Goal: Check status: Check status

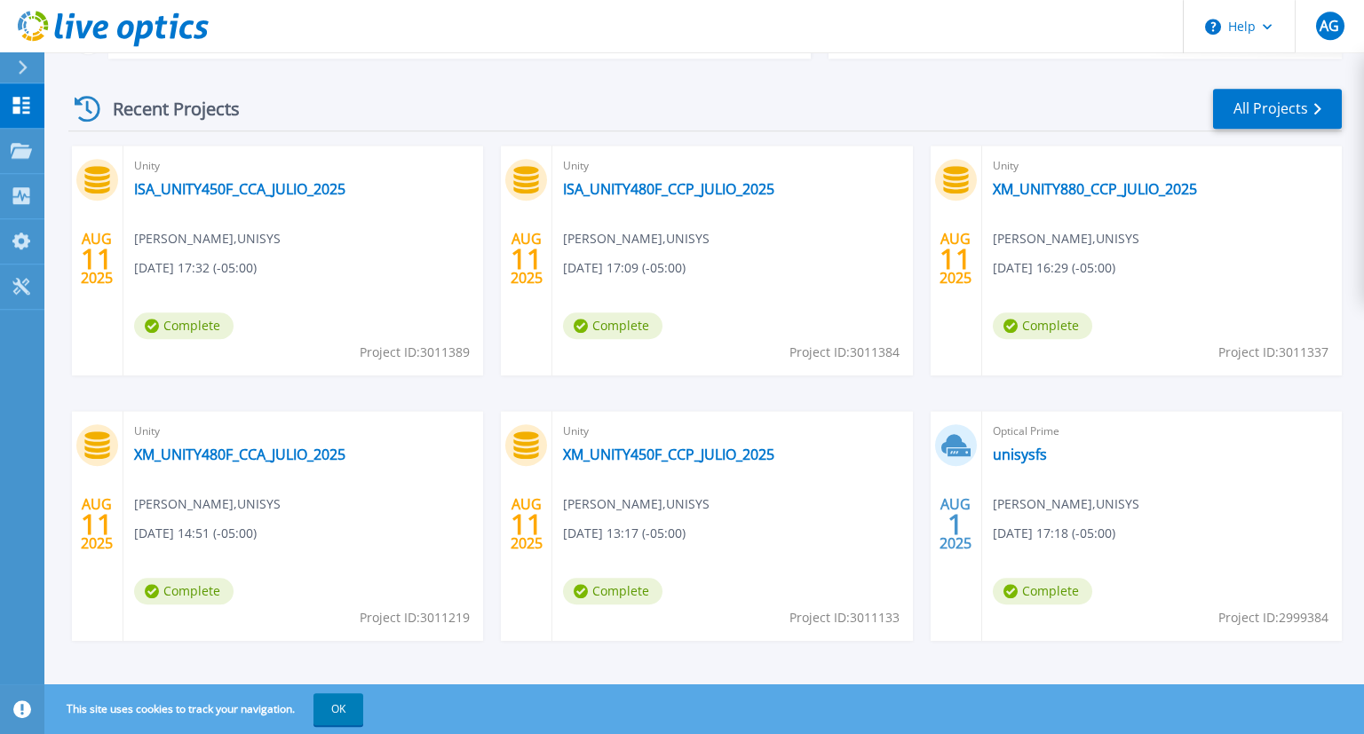
scroll to position [249, 0]
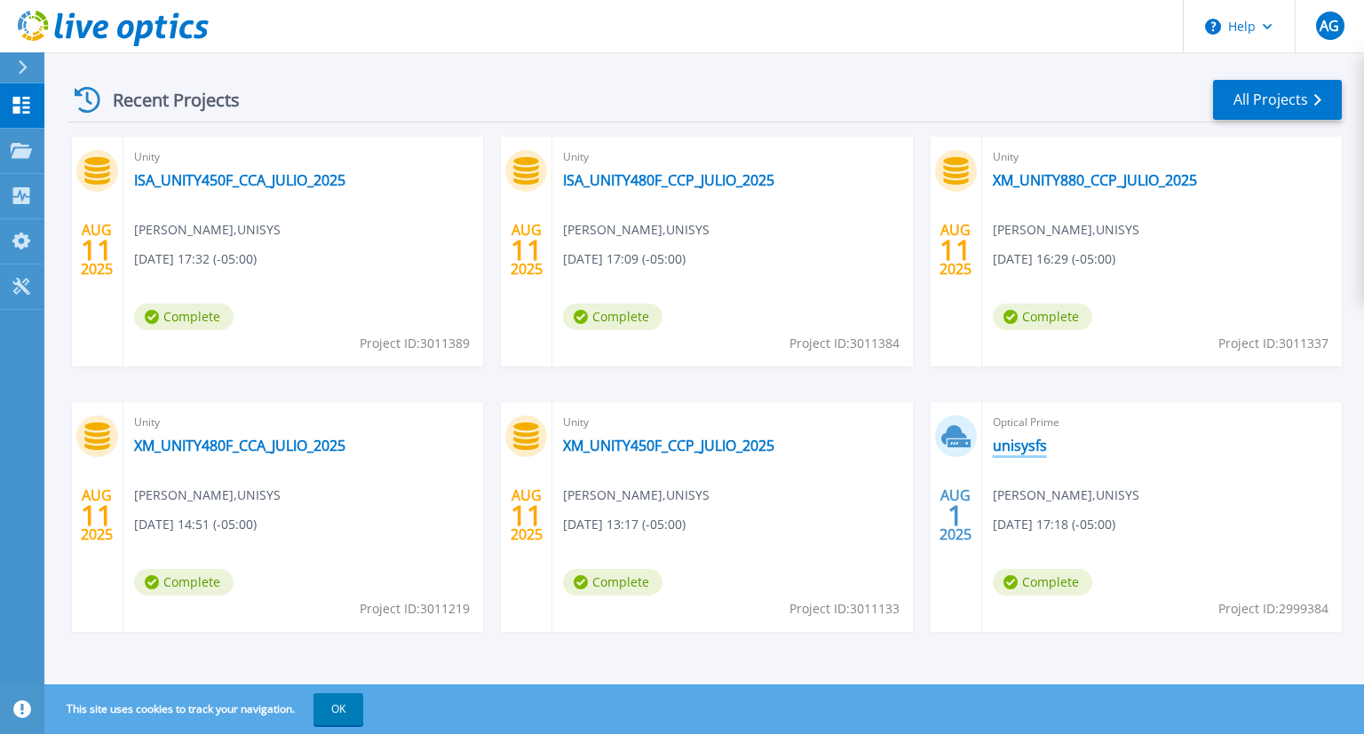
click at [1015, 452] on link "unisysfs" at bounding box center [1020, 446] width 54 height 18
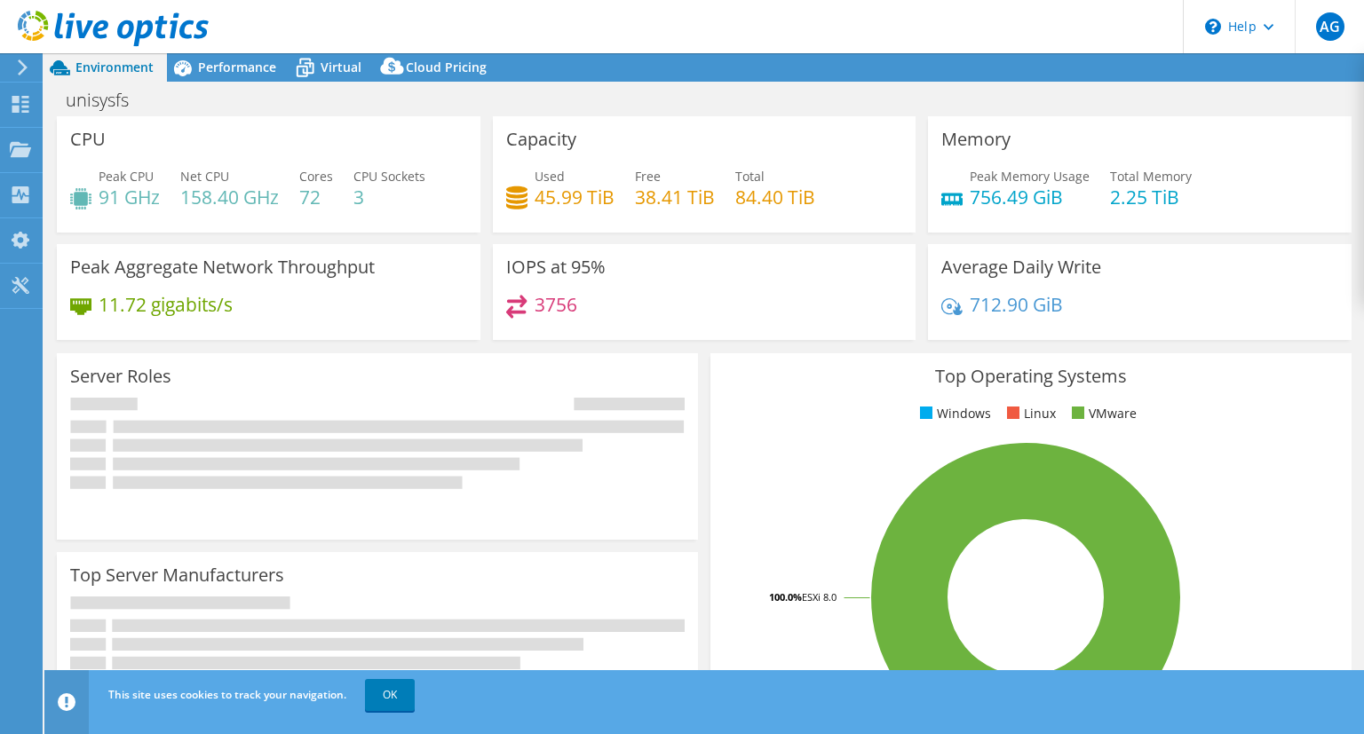
select select "USD"
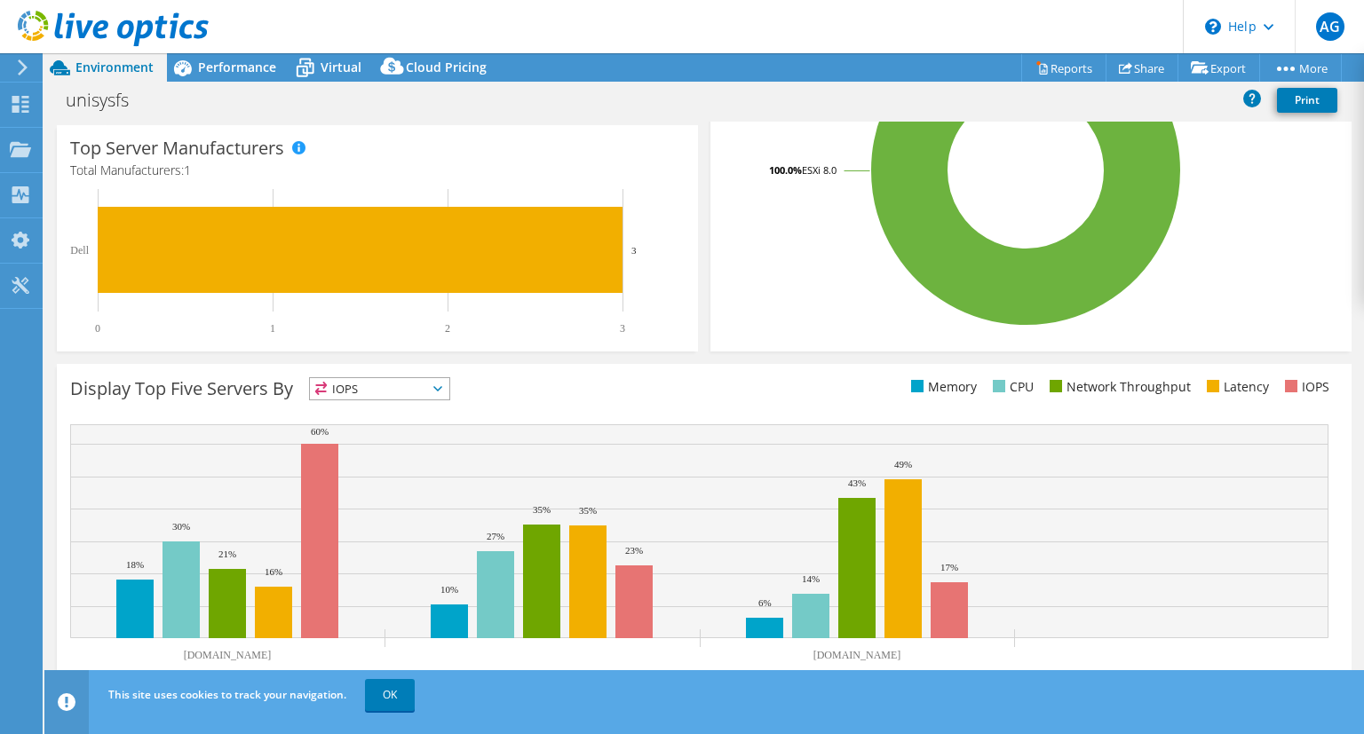
scroll to position [450, 0]
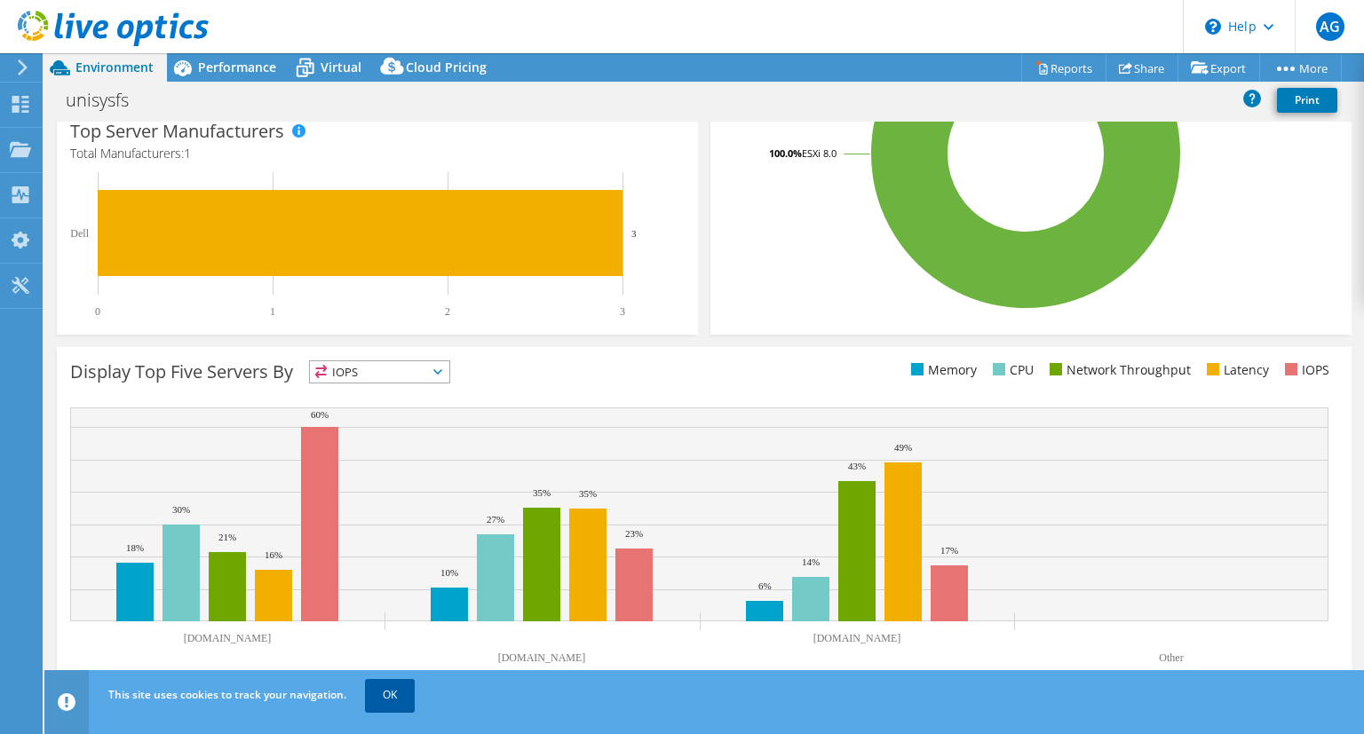
click at [392, 699] on link "OK" at bounding box center [390, 695] width 50 height 32
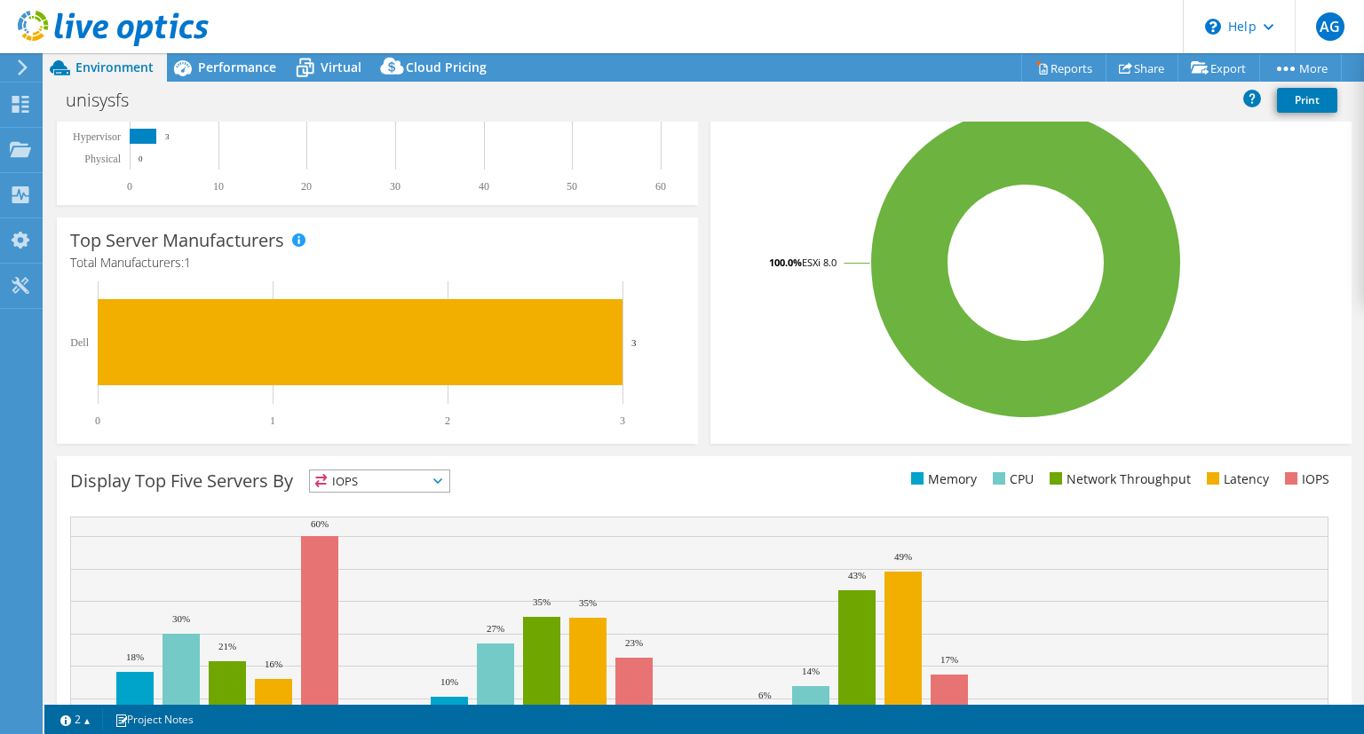
scroll to position [0, 0]
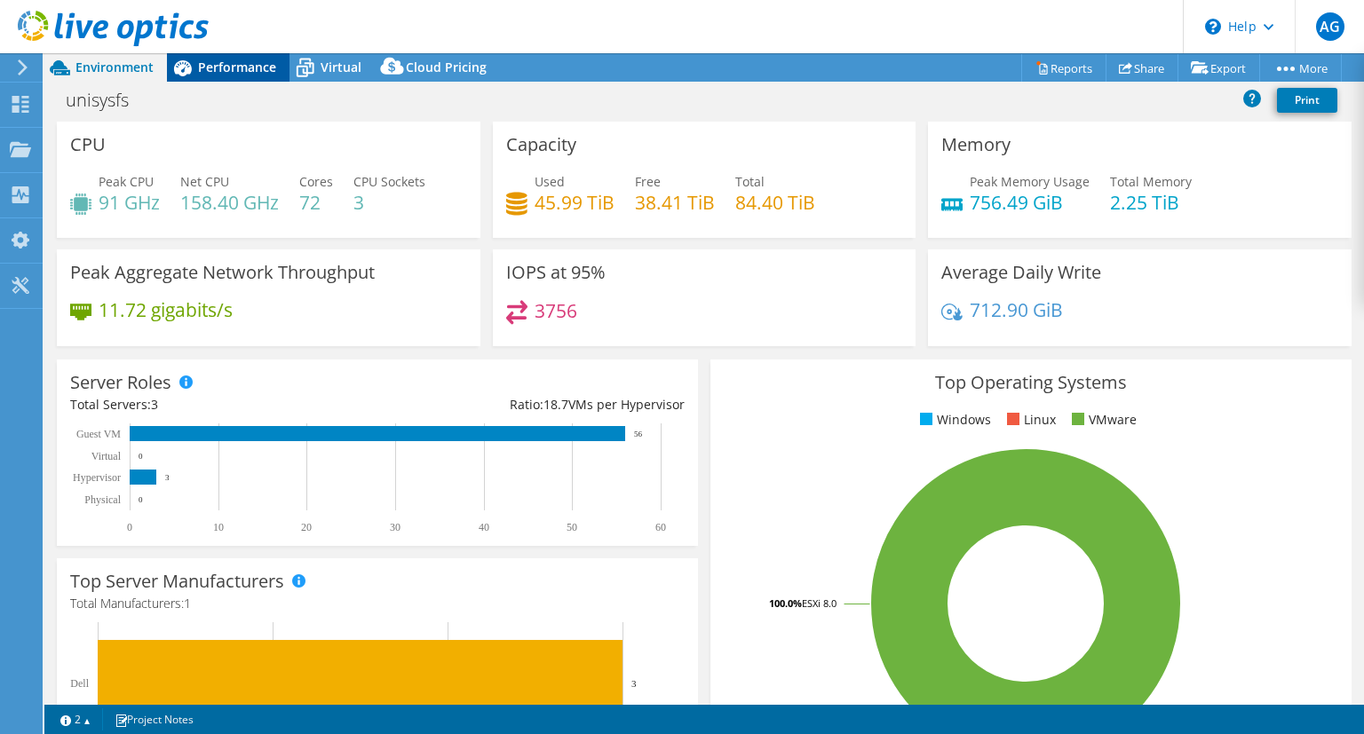
click at [233, 66] on span "Performance" at bounding box center [237, 67] width 78 height 17
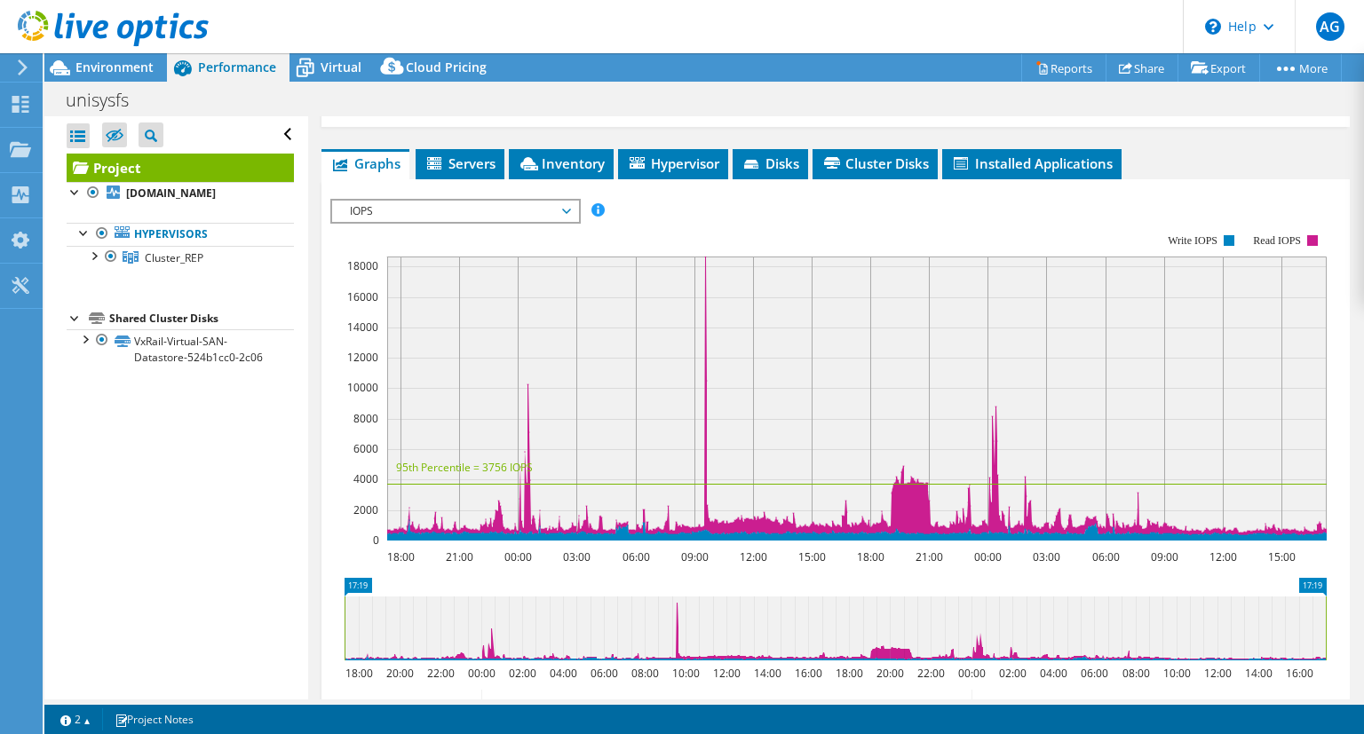
scroll to position [341, 0]
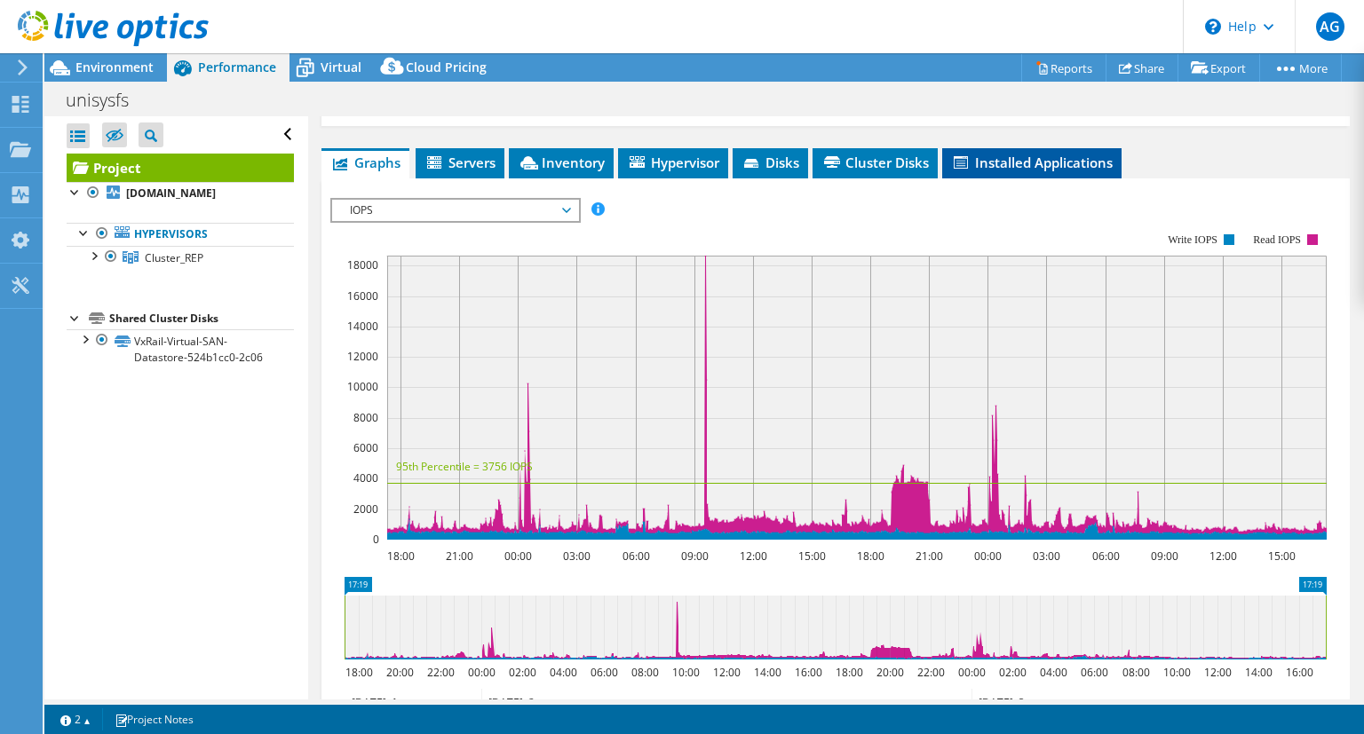
click at [1028, 159] on span "Installed Applications" at bounding box center [1032, 163] width 162 height 18
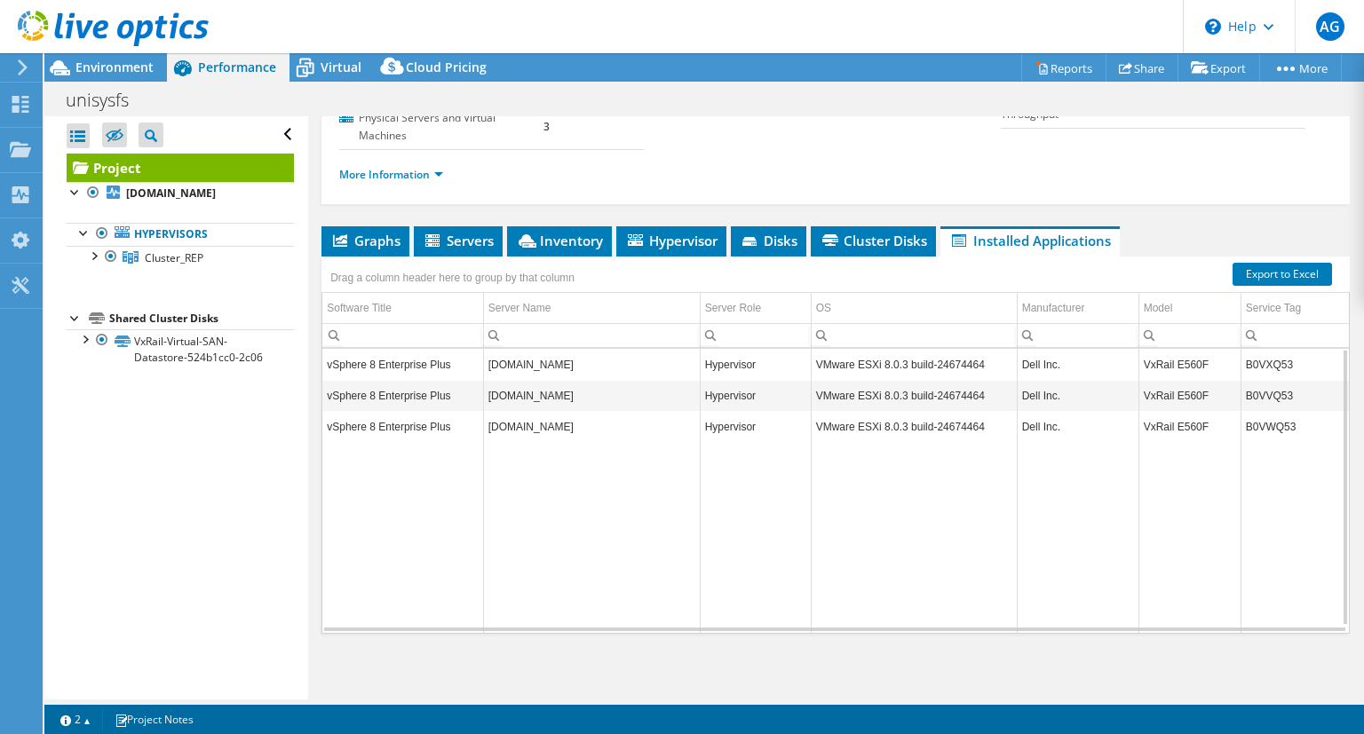
scroll to position [0, 0]
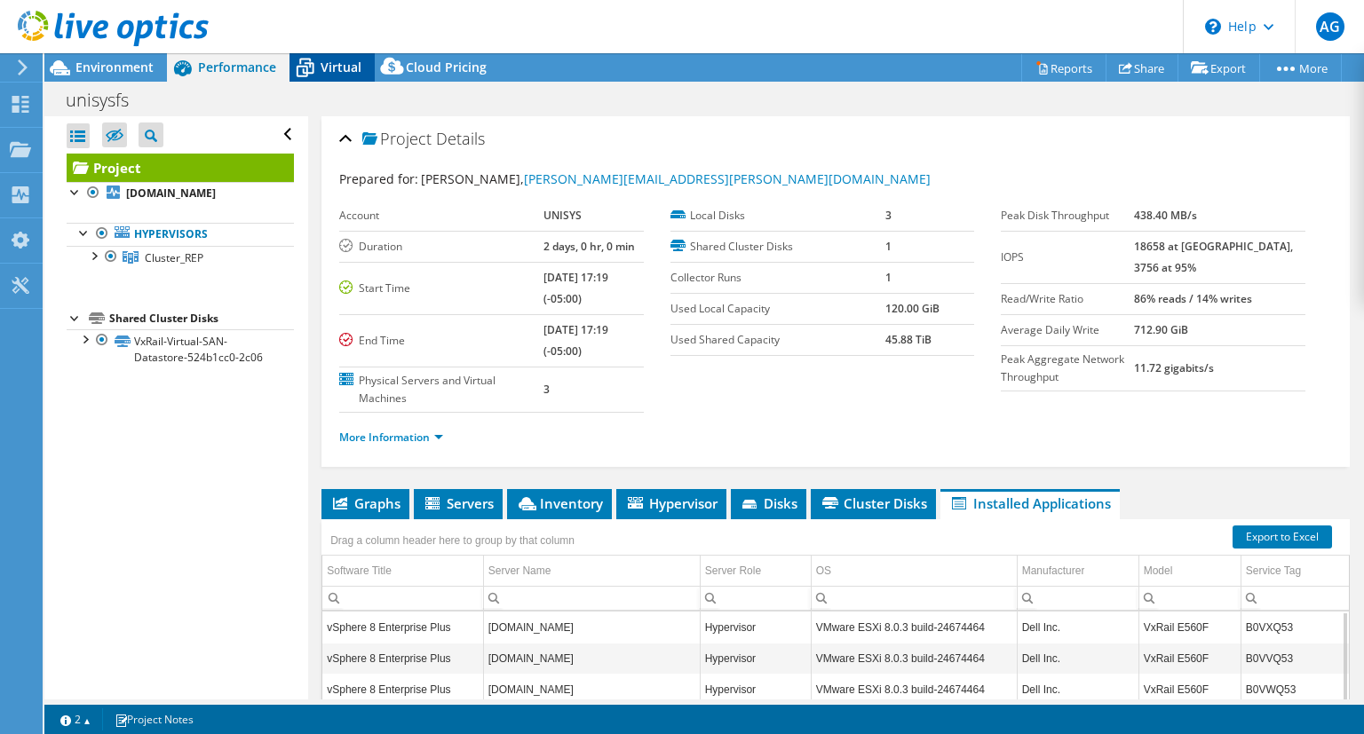
click at [333, 64] on span "Virtual" at bounding box center [341, 67] width 41 height 17
